Goal: Check status: Check status

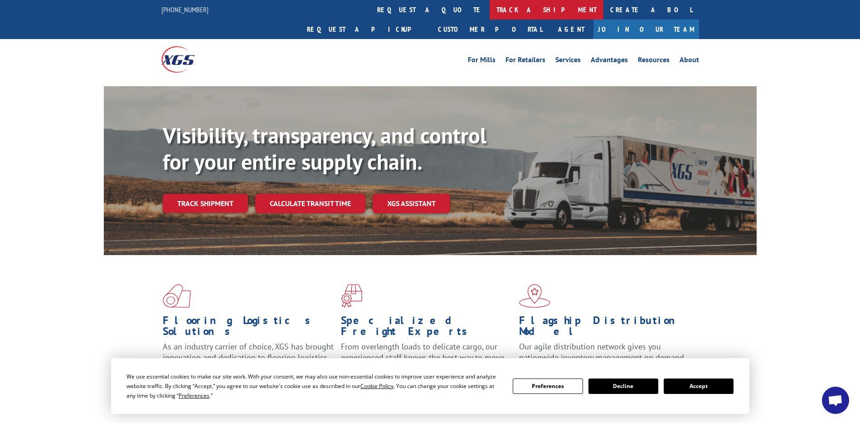
click at [490, 10] on link "track a shipment" at bounding box center [547, 10] width 114 height 20
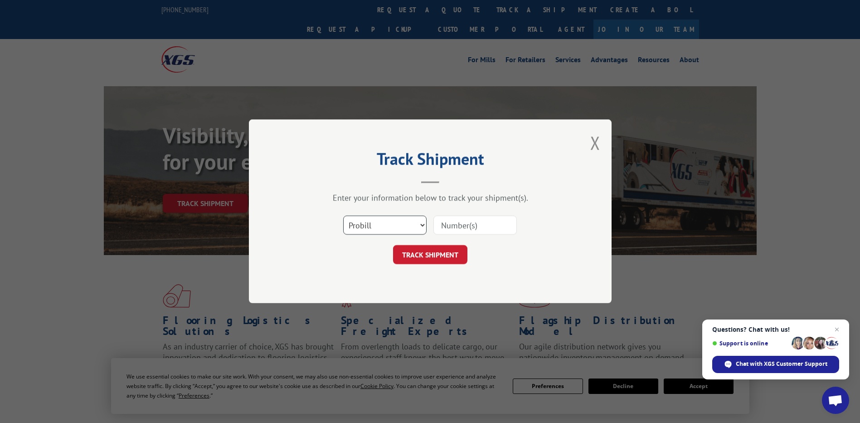
click at [373, 226] on select "Select category... Probill BOL PO" at bounding box center [384, 225] width 83 height 19
select select "bol"
click at [343, 216] on select "Select category... Probill BOL PO" at bounding box center [384, 225] width 83 height 19
click at [478, 227] on input at bounding box center [475, 225] width 83 height 19
type input "363554"
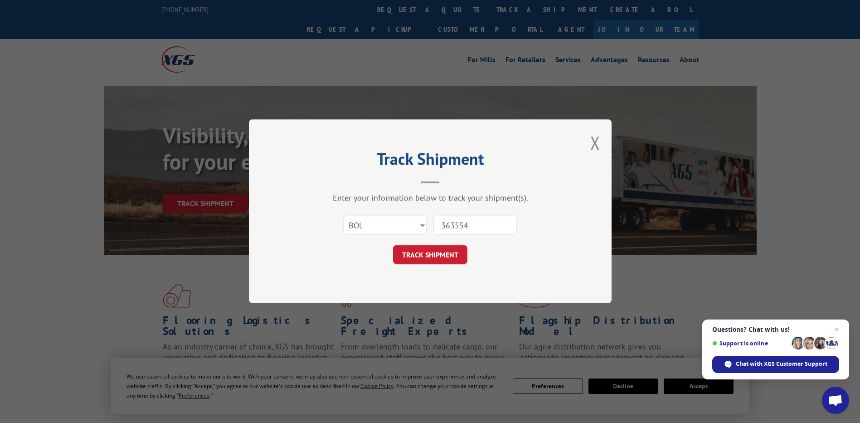
click button "TRACK SHIPMENT" at bounding box center [430, 254] width 74 height 19
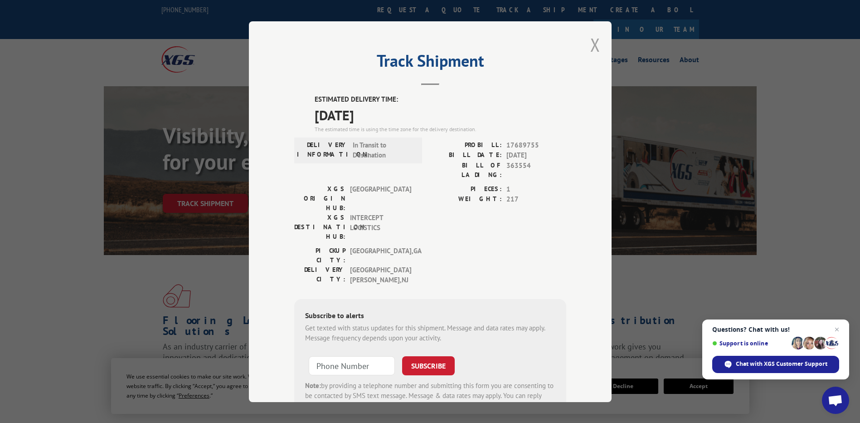
click at [594, 42] on button "Close modal" at bounding box center [595, 45] width 10 height 24
